Goal: Task Accomplishment & Management: Manage account settings

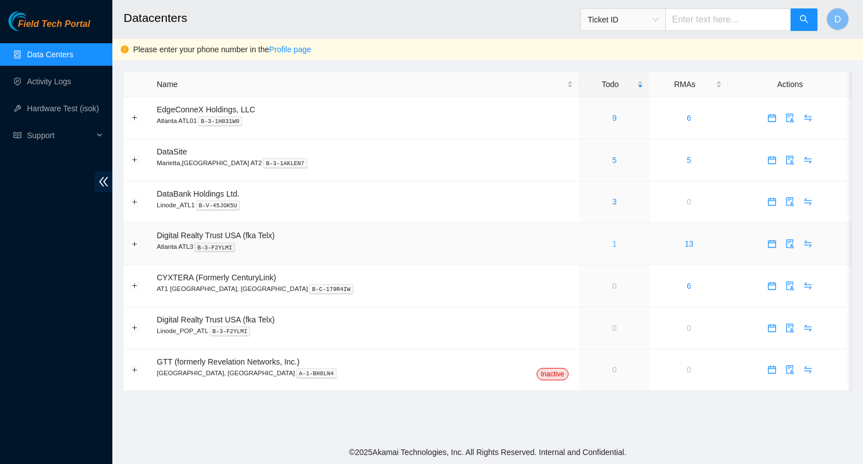
click at [613, 243] on link "1" at bounding box center [615, 243] width 4 height 9
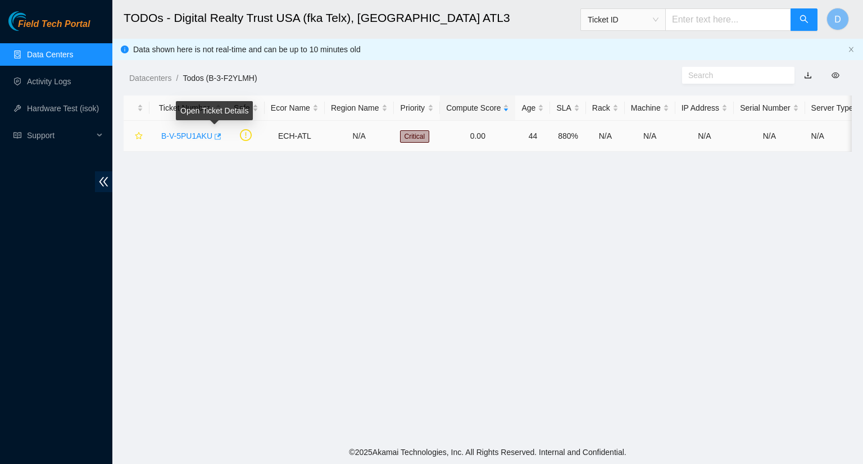
click at [215, 138] on icon "button" at bounding box center [217, 137] width 8 height 8
click at [215, 136] on icon "button" at bounding box center [218, 136] width 7 height 6
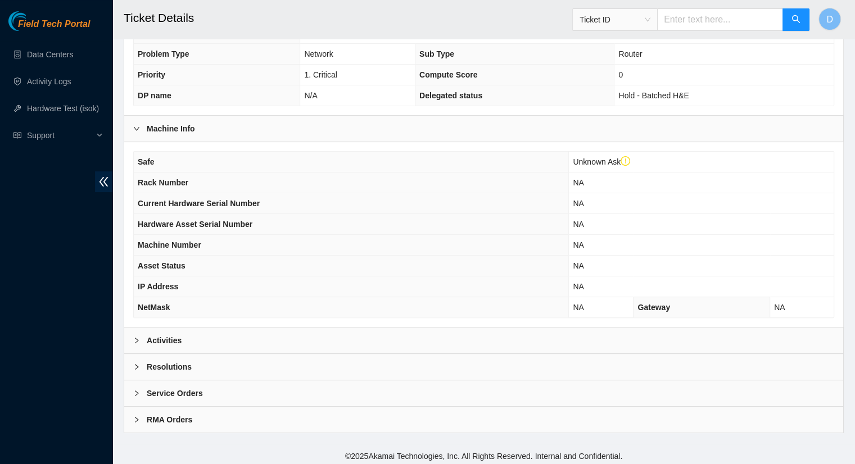
scroll to position [316, 0]
click at [202, 342] on div "Activities" at bounding box center [483, 340] width 719 height 26
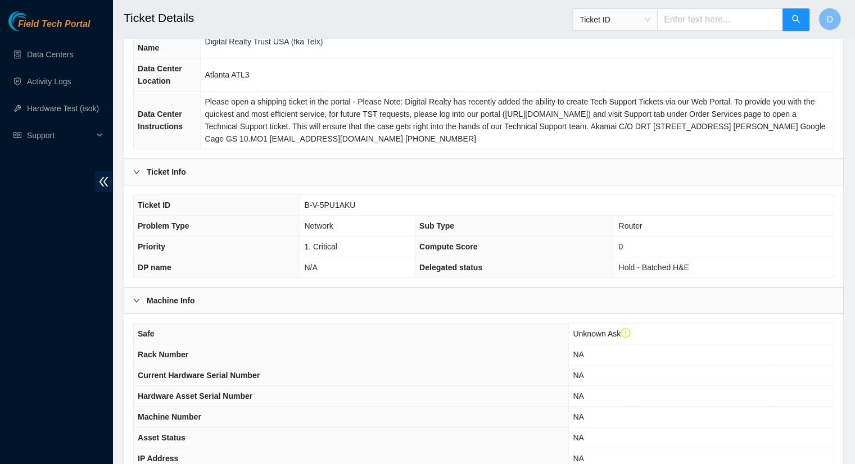
scroll to position [142, 0]
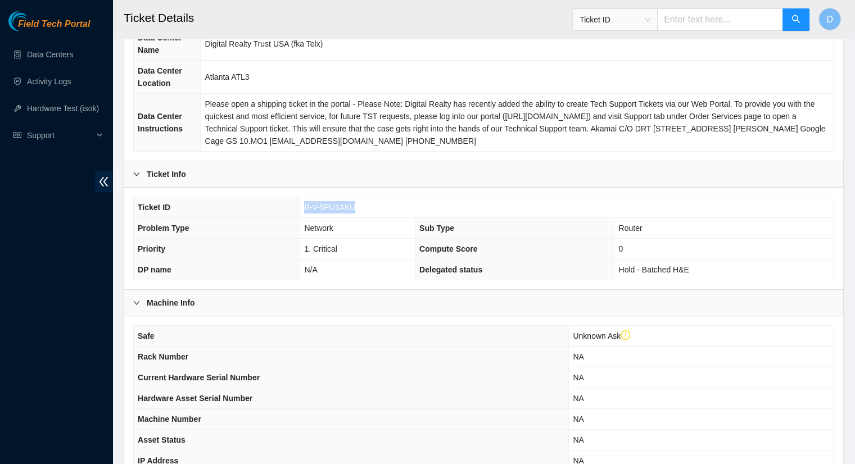
drag, startPoint x: 361, startPoint y: 206, endPoint x: 297, endPoint y: 211, distance: 64.8
click at [297, 211] on tr "Ticket ID B-V-5PU1AKU" at bounding box center [484, 207] width 700 height 21
copy tr "B-V-5PU1AKU"
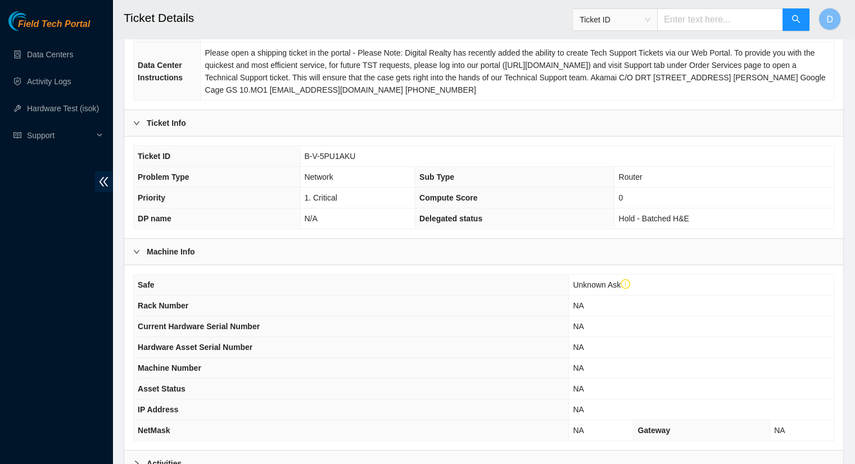
scroll to position [316, 0]
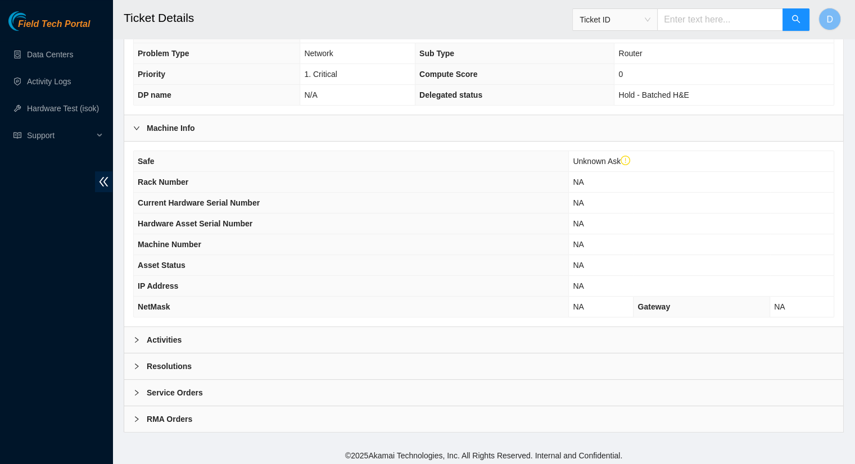
click at [733, 341] on div "Activities" at bounding box center [483, 340] width 719 height 26
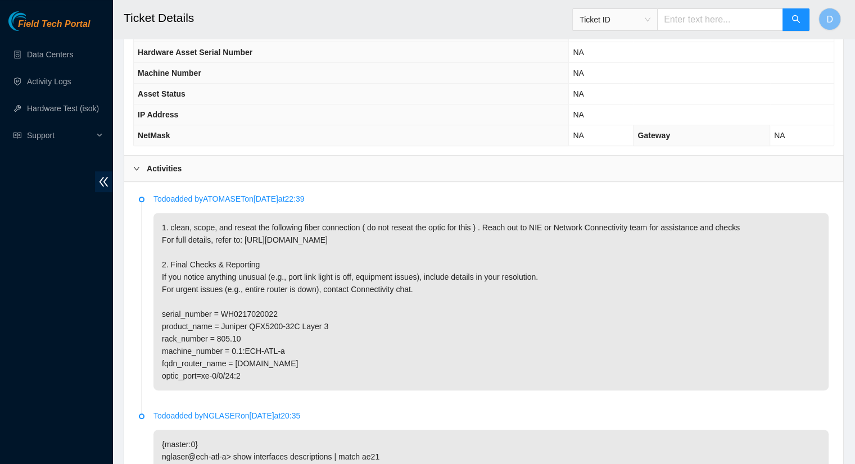
scroll to position [492, 0]
